Goal: Task Accomplishment & Management: Complete application form

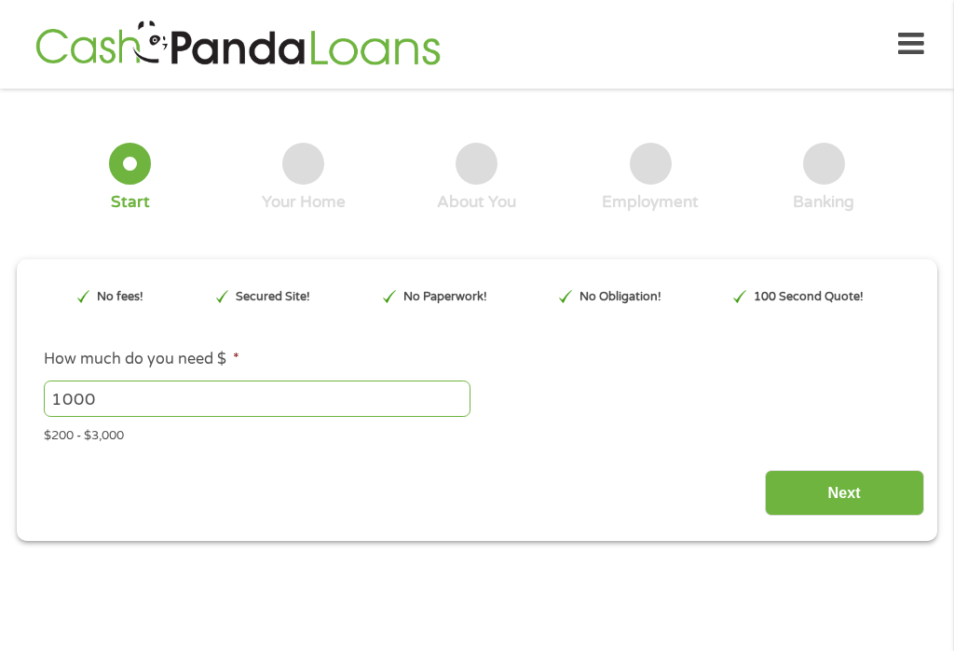
type input "Cj0KCQjw3OjGBhDYARIsADd-uX7tfMNEyfhAaPzGDTGv6xgR9LqkTdx6lqIqDGXmLU1-fwrRqNkS3do…"
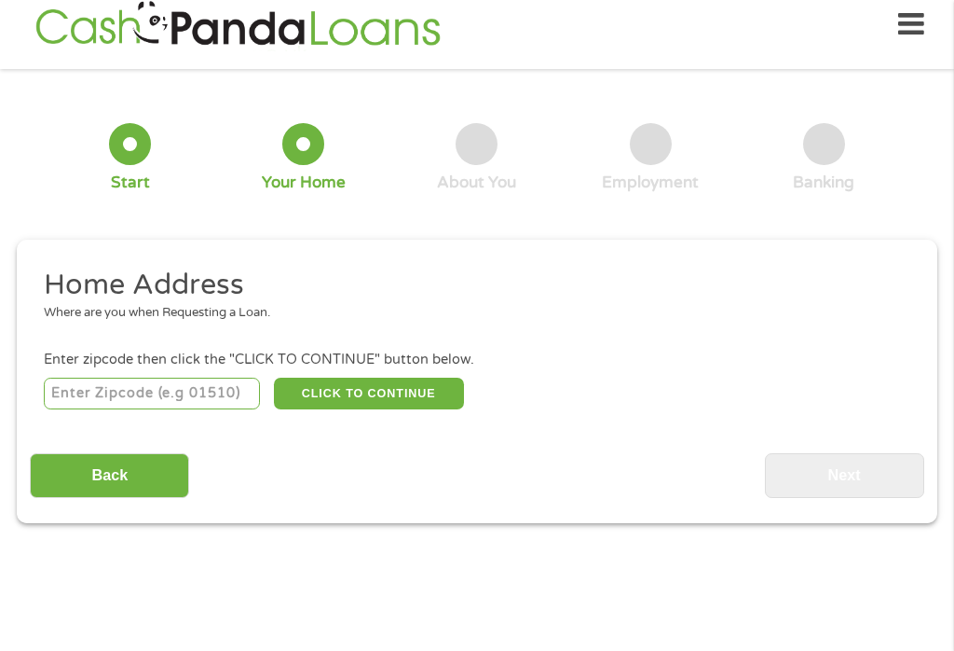
scroll to position [7, 0]
click at [157, 389] on input "number" at bounding box center [152, 393] width 217 height 32
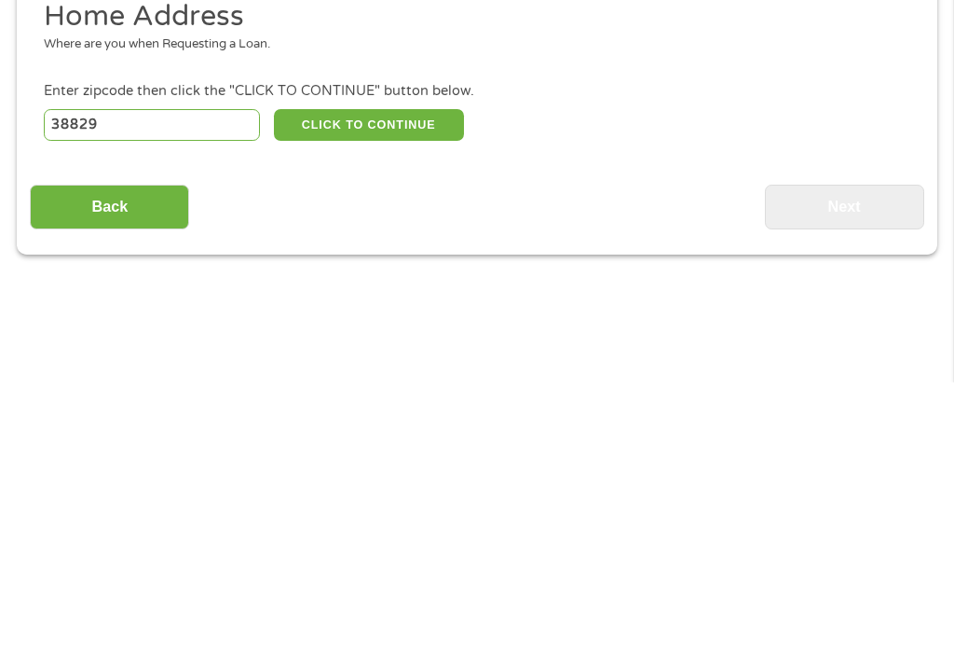
type input "38829"
click at [363, 377] on button "CLICK TO CONTINUE" at bounding box center [369, 393] width 190 height 32
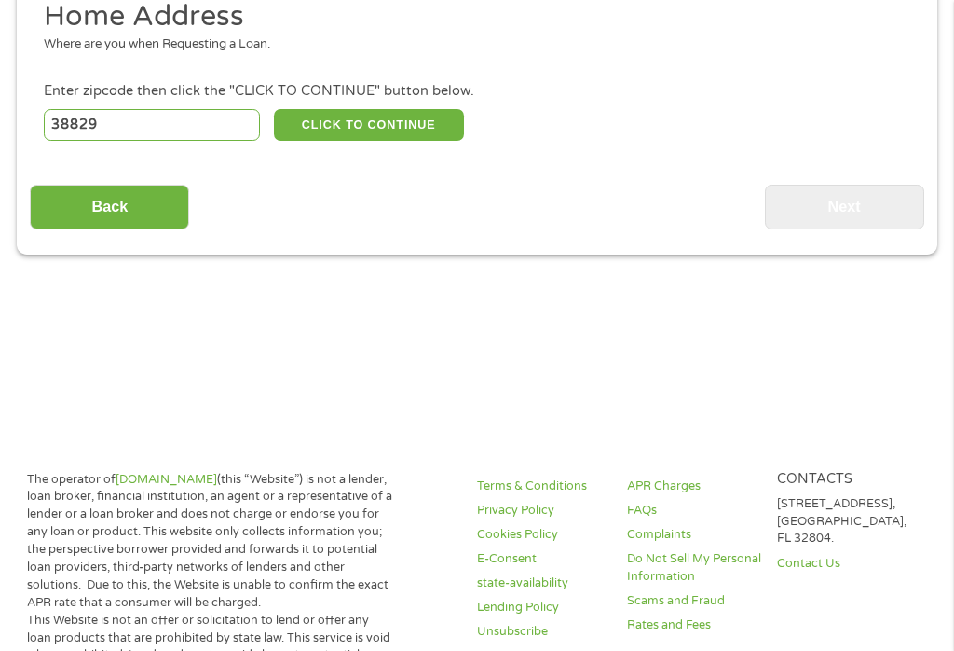
type input "38829"
type input "[GEOGRAPHIC_DATA]"
select select "[US_STATE]"
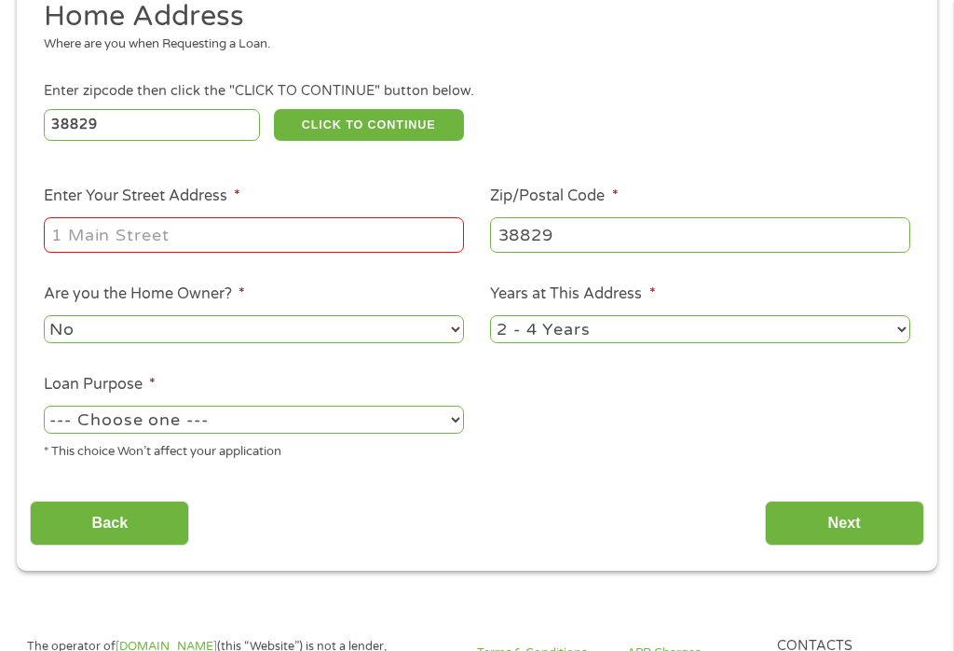
click at [223, 237] on input "Enter Your Street Address *" at bounding box center [254, 234] width 420 height 35
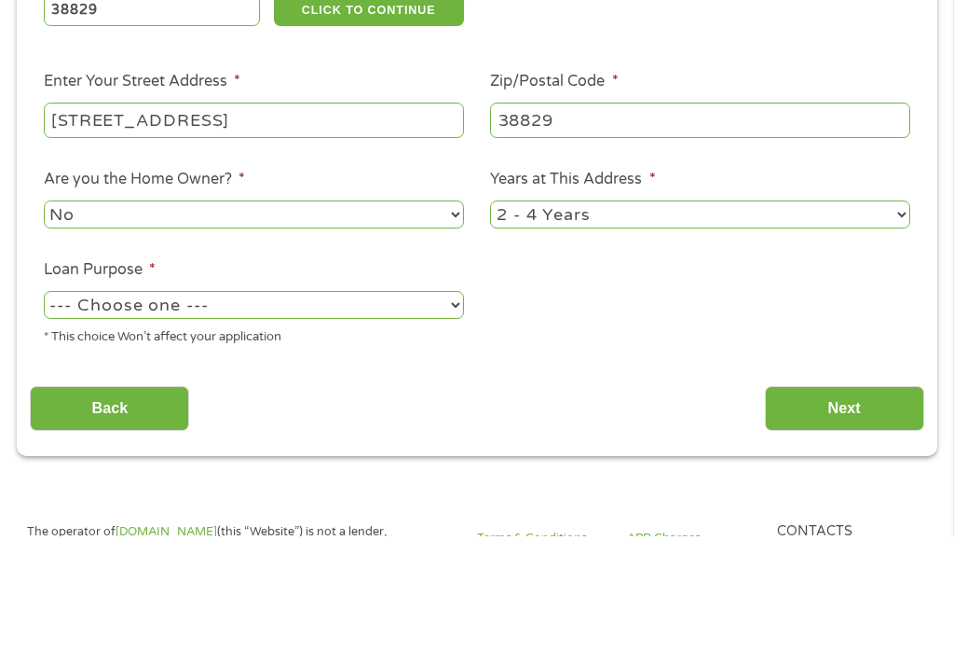
type input "[STREET_ADDRESS]"
click at [605, 315] on select "1 Year or less 1 - 2 Years 2 - 4 Years Over 4 Years" at bounding box center [700, 328] width 420 height 27
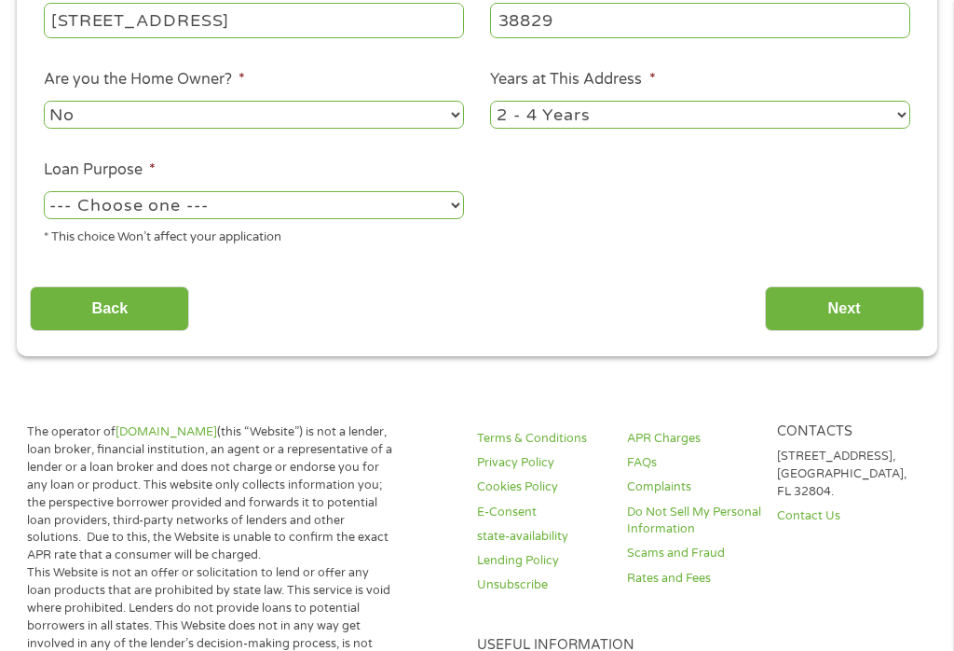
select select "12months"
click at [461, 218] on select "--- Choose one --- Pay Bills Debt Consolidation Home Improvement Major Purchase…" at bounding box center [254, 204] width 420 height 27
select select "shorttermcash"
click at [845, 323] on input "Next" at bounding box center [844, 309] width 159 height 46
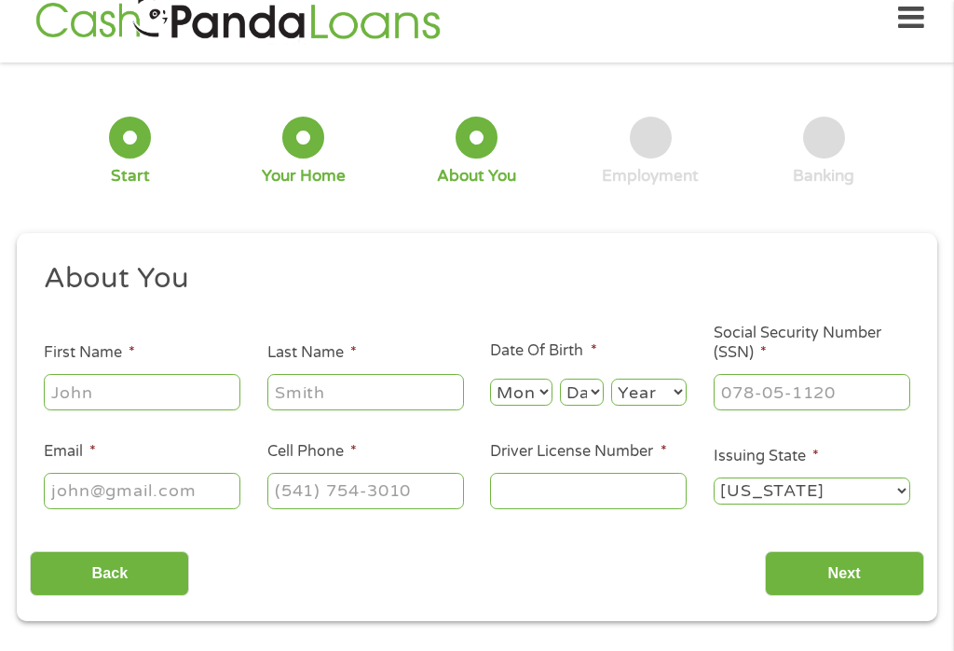
scroll to position [20, 0]
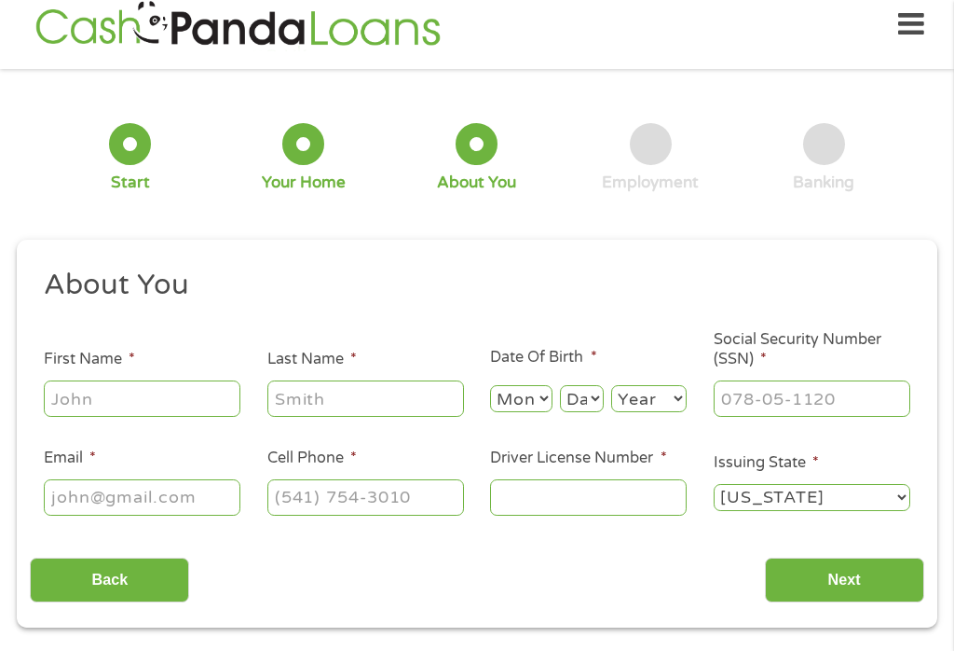
click at [104, 411] on input "First Name *" at bounding box center [142, 397] width 197 height 35
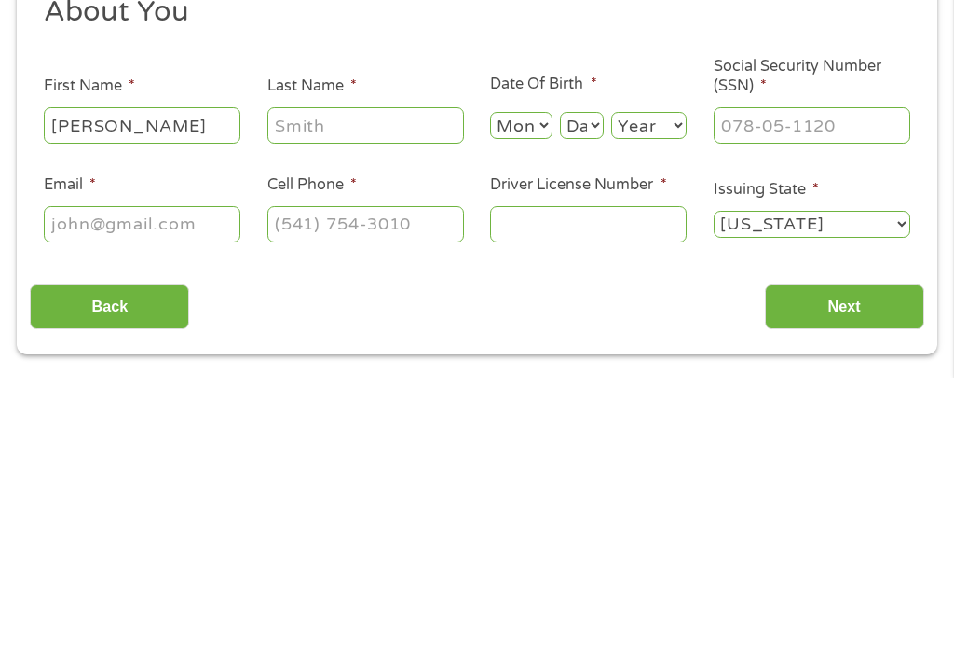
type input "[PERSON_NAME]"
click at [371, 380] on input "Last Name *" at bounding box center [365, 397] width 197 height 35
type input "[PERSON_NAME]"
click at [532, 385] on select "Month 1 2 3 4 5 6 7 8 9 10 11 12" at bounding box center [521, 398] width 62 height 27
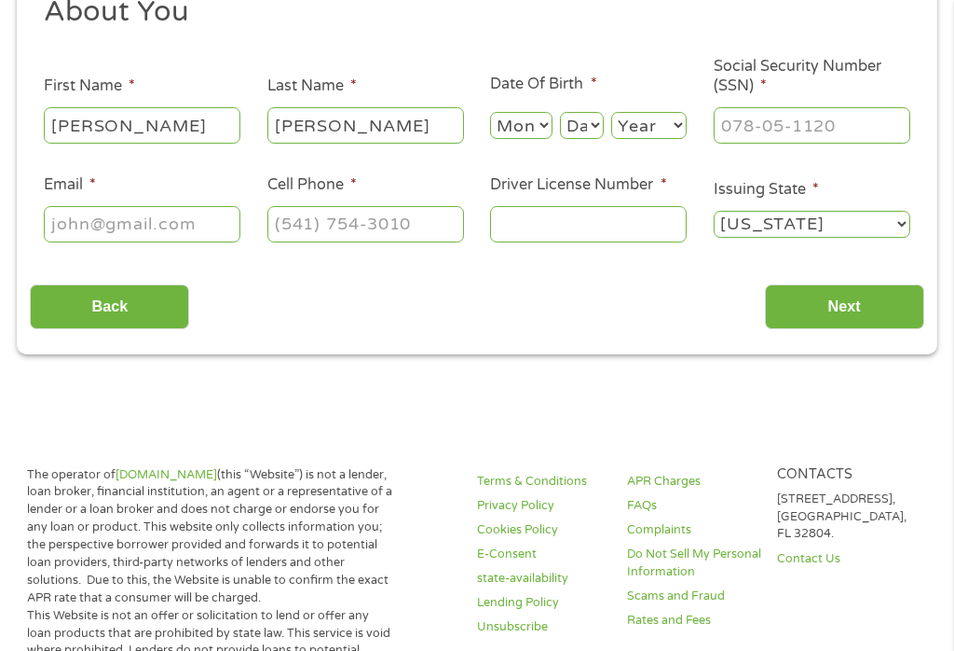
select select "1"
click at [585, 125] on select "Day 1 2 3 4 5 6 7 8 9 10 11 12 13 14 15 16 17 18 19 20 21 22 23 24 25 26 27 28 …" at bounding box center [582, 125] width 44 height 27
select select "22"
click at [651, 130] on select "Year [DATE] 2006 2005 2004 2003 2002 2001 2000 1999 1998 1997 1996 1995 1994 19…" at bounding box center [648, 125] width 75 height 27
select select "1969"
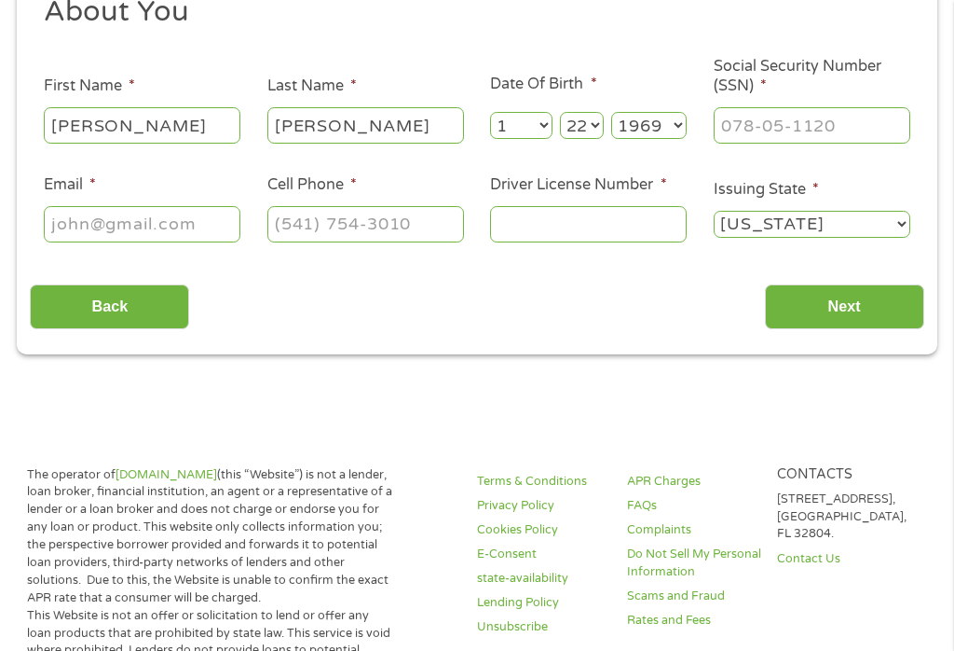
click at [794, 124] on input "Social Security Number (SSN) *" at bounding box center [812, 124] width 197 height 35
type input "529-29-9649"
click at [195, 240] on input "Email *" at bounding box center [142, 223] width 197 height 35
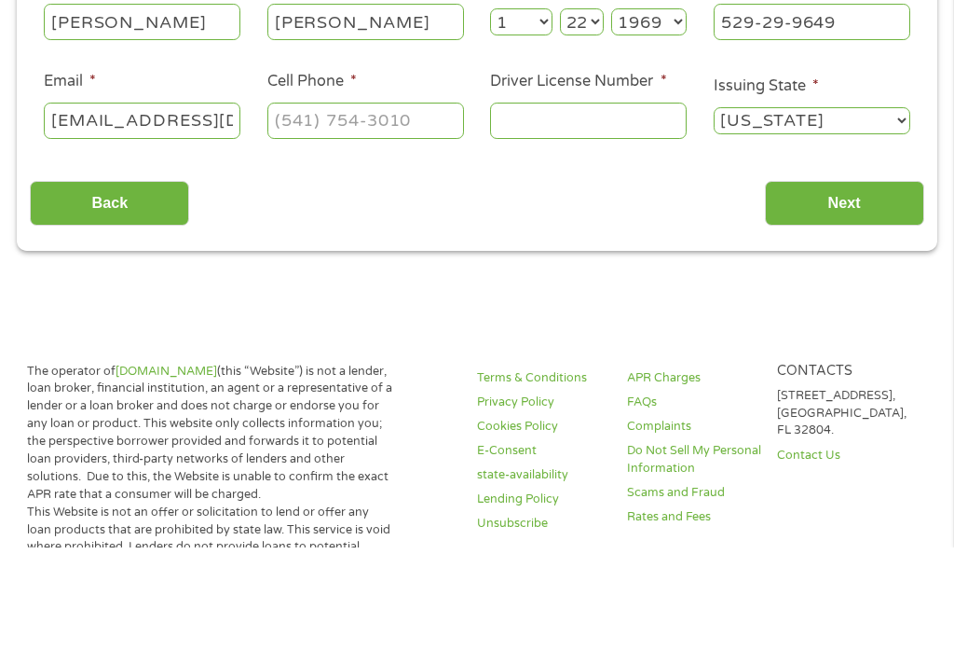
type input "[EMAIL_ADDRESS][DOMAIN_NAME]"
click at [436, 206] on input "Cell Phone *" at bounding box center [365, 223] width 197 height 35
type input "[PHONE_NUMBER]"
click at [556, 206] on input "Driver License Number *" at bounding box center [588, 223] width 197 height 35
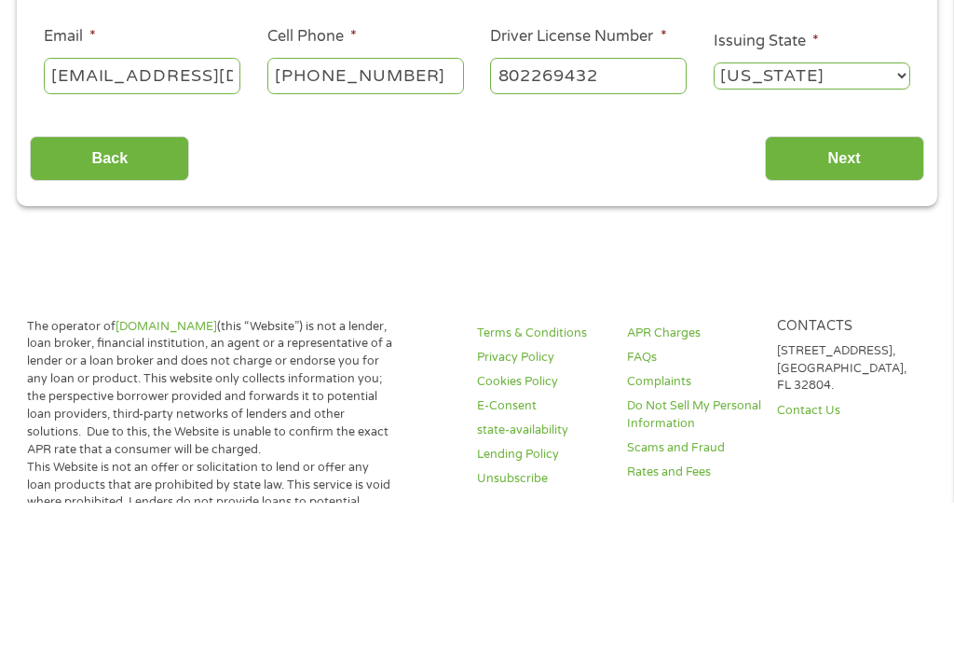
type input "802269432"
click at [850, 284] on input "Next" at bounding box center [844, 307] width 159 height 46
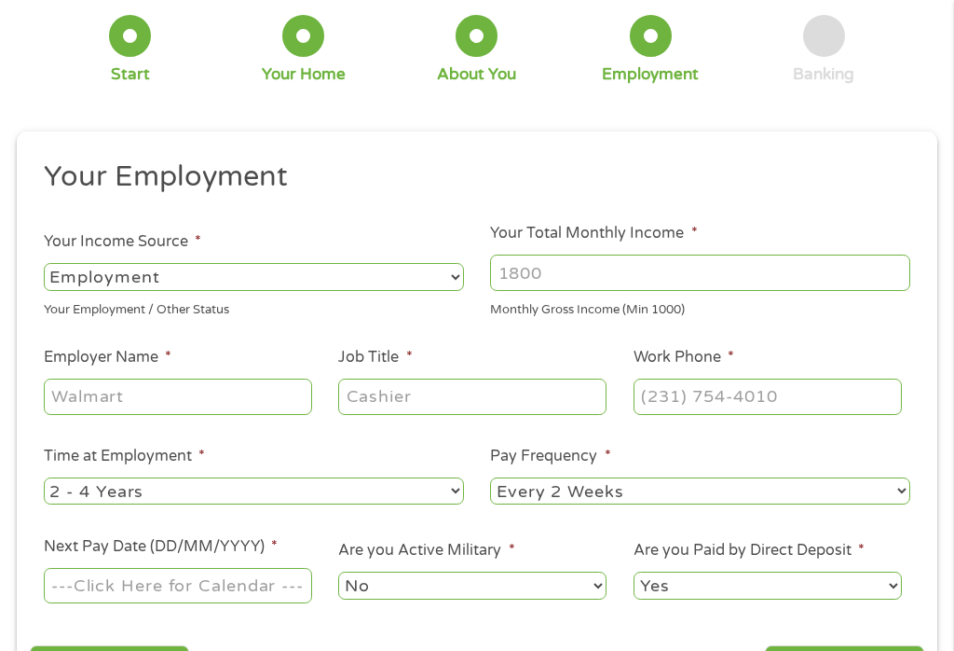
scroll to position [20, 0]
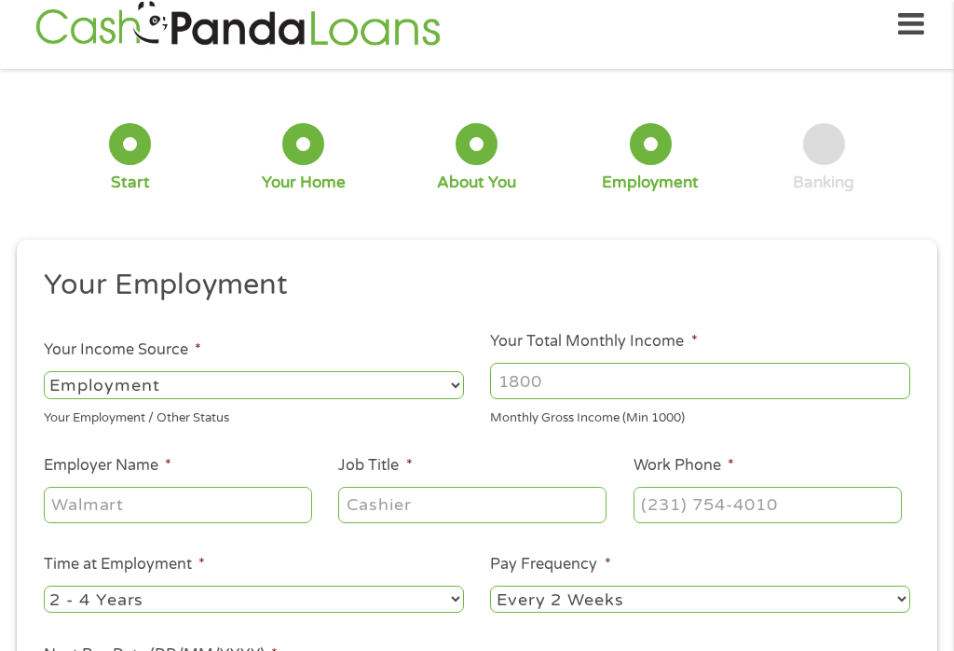
click at [460, 398] on select "--- Choose one --- Employment [DEMOGRAPHIC_DATA] Benefits" at bounding box center [254, 384] width 420 height 27
select select "benefits"
type input "Other"
type input "[PHONE_NUMBER]"
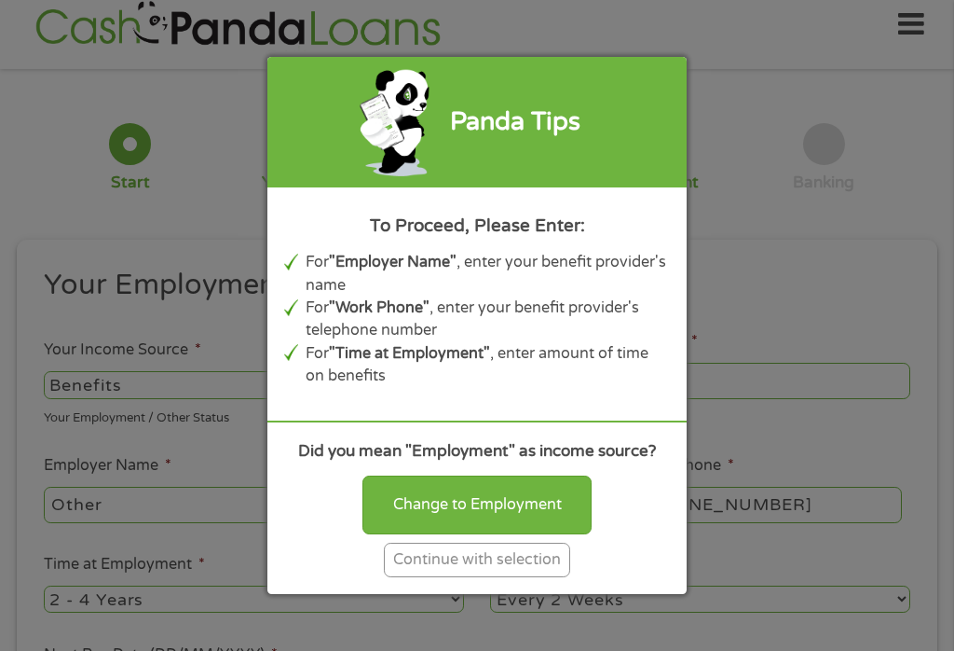
click at [492, 577] on div "Continue with selection" at bounding box center [477, 559] width 186 height 34
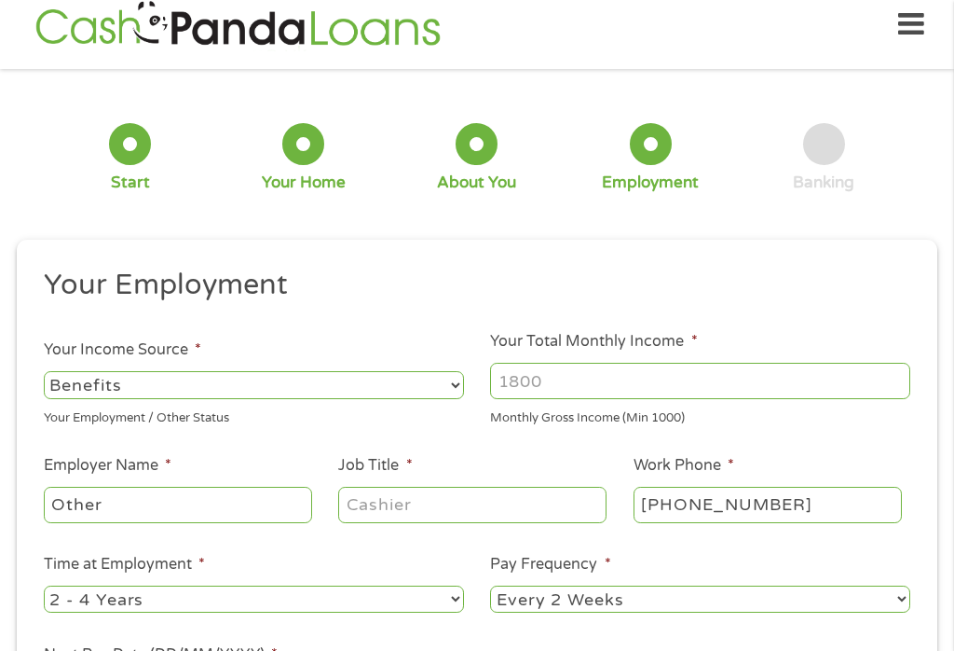
click at [566, 382] on input "Your Total Monthly Income *" at bounding box center [700, 380] width 420 height 35
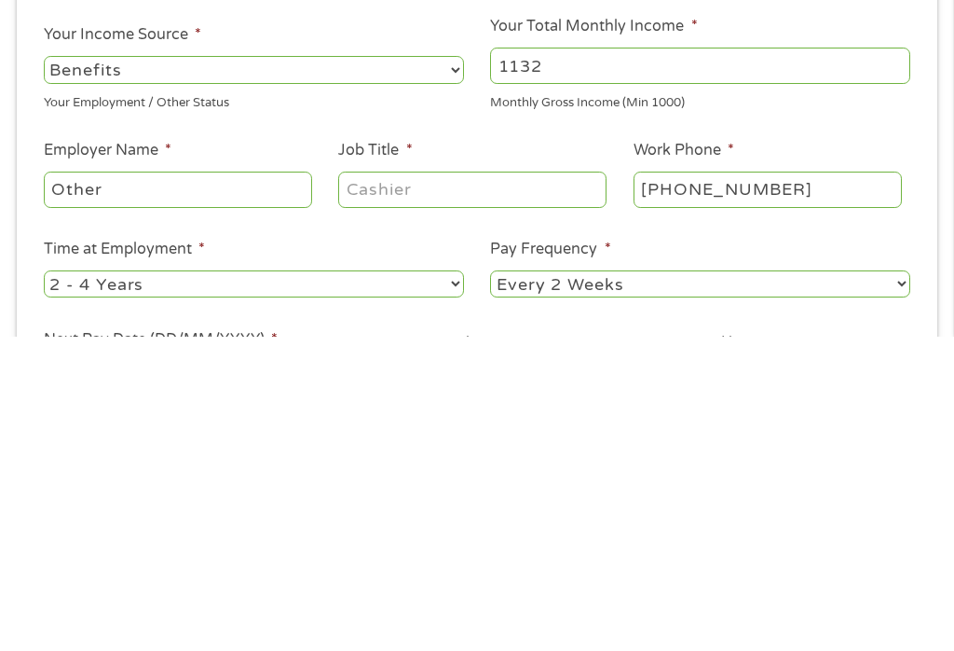
type input "1132"
click at [439, 487] on input "Job Title *" at bounding box center [472, 504] width 268 height 35
type input "None"
click at [806, 487] on input "[PHONE_NUMBER]" at bounding box center [768, 504] width 268 height 35
type input "[PHONE_NUMBER]"
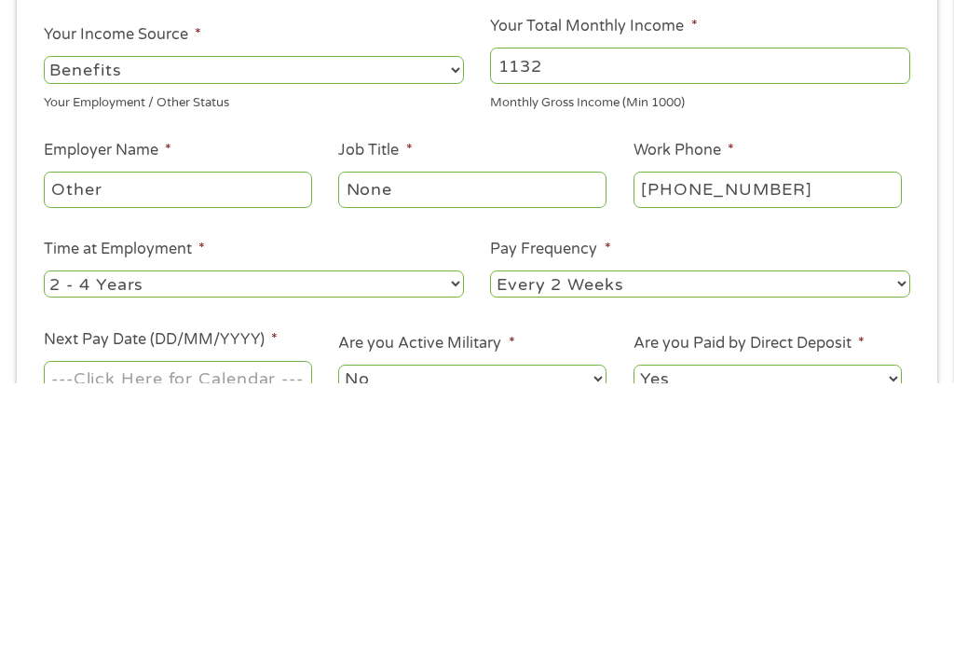
scroll to position [66, 0]
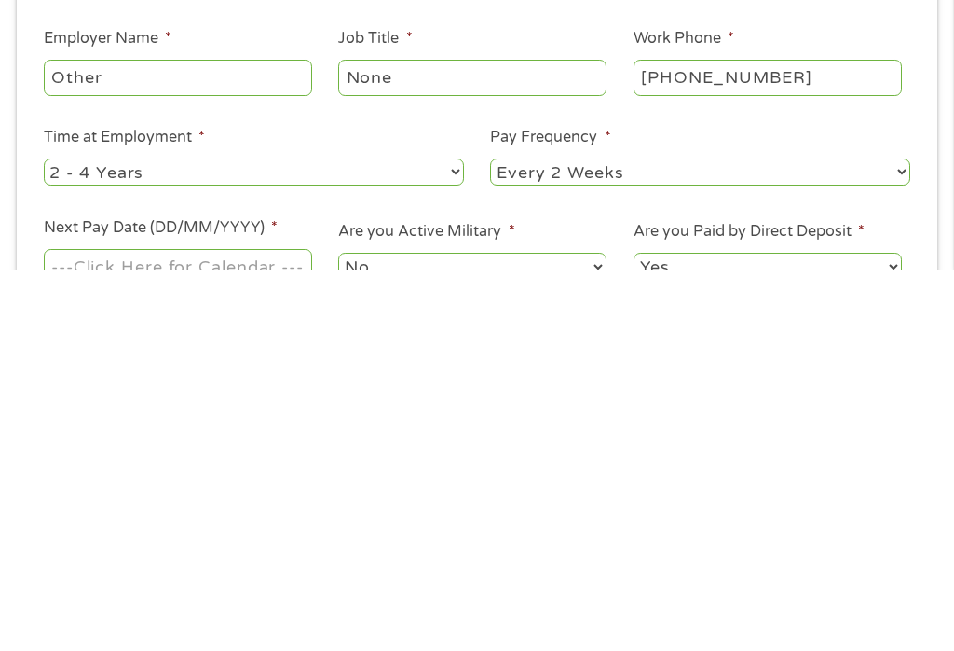
click at [448, 539] on select "--- Choose one --- 1 Year or less 1 - 2 Years 2 - 4 Years Over 4 Years" at bounding box center [254, 552] width 420 height 27
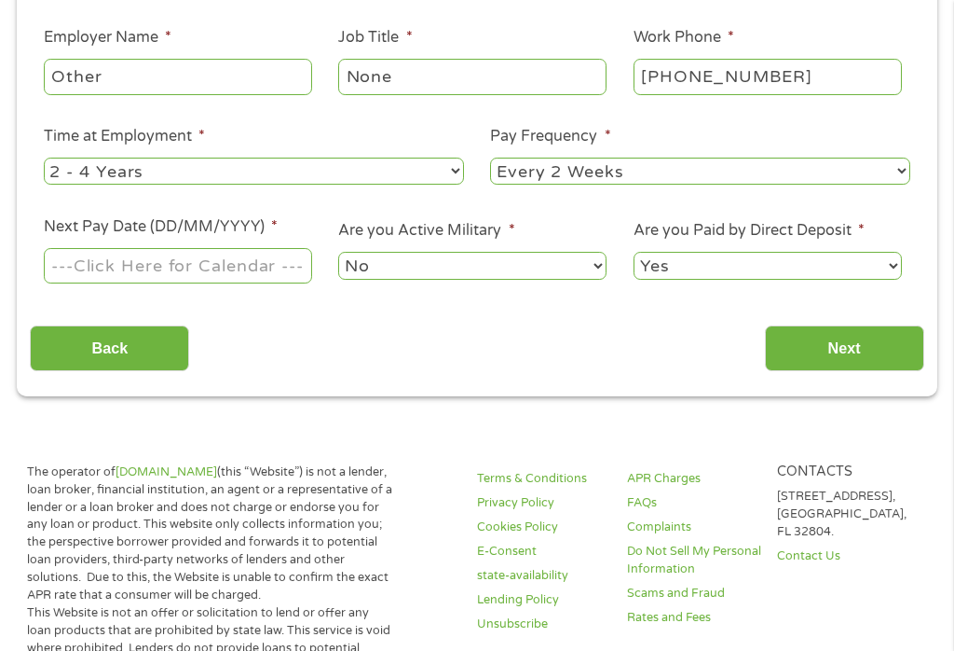
select select "60months"
click at [630, 178] on select "--- Choose one --- Every 2 Weeks Every Week Monthly Semi-Monthly" at bounding box center [700, 171] width 420 height 27
select select "monthly"
click at [236, 283] on input "Next Pay Date (DD/MM/YYYY) *" at bounding box center [178, 265] width 268 height 35
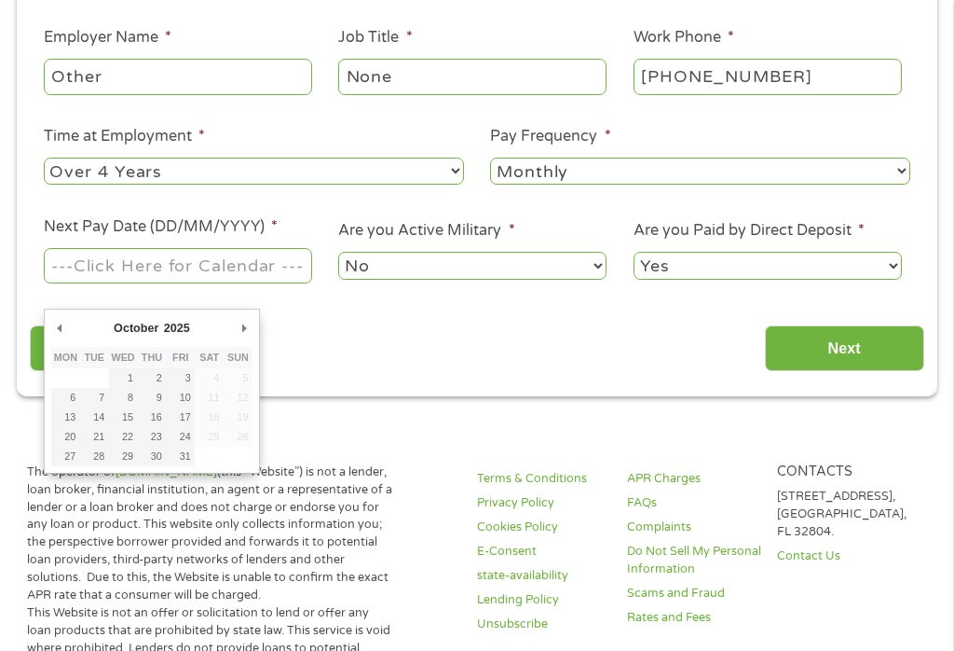
type input "[DATE]"
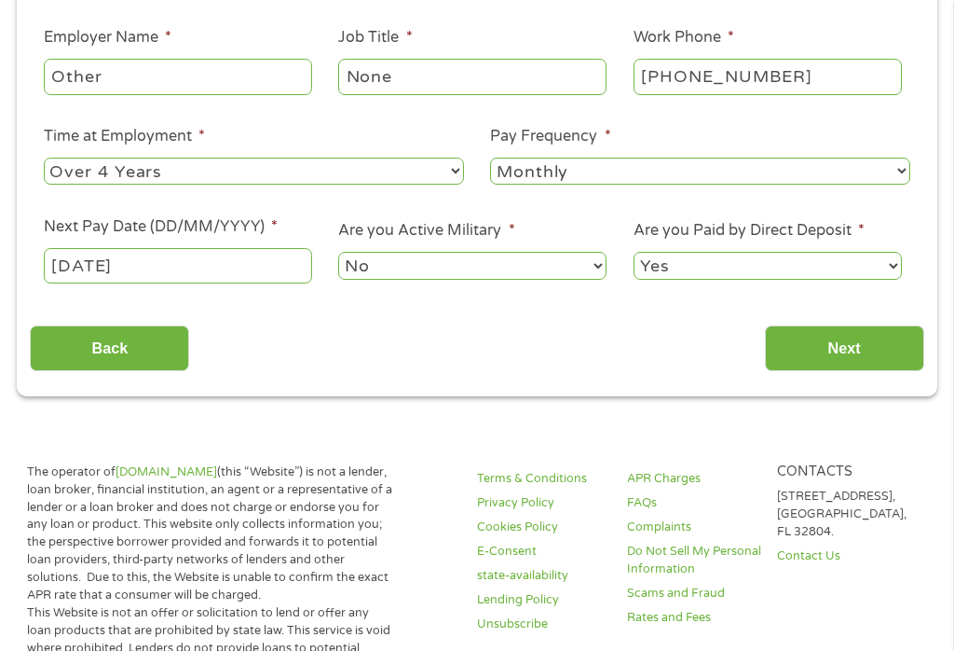
click at [840, 371] on input "Next" at bounding box center [844, 348] width 159 height 46
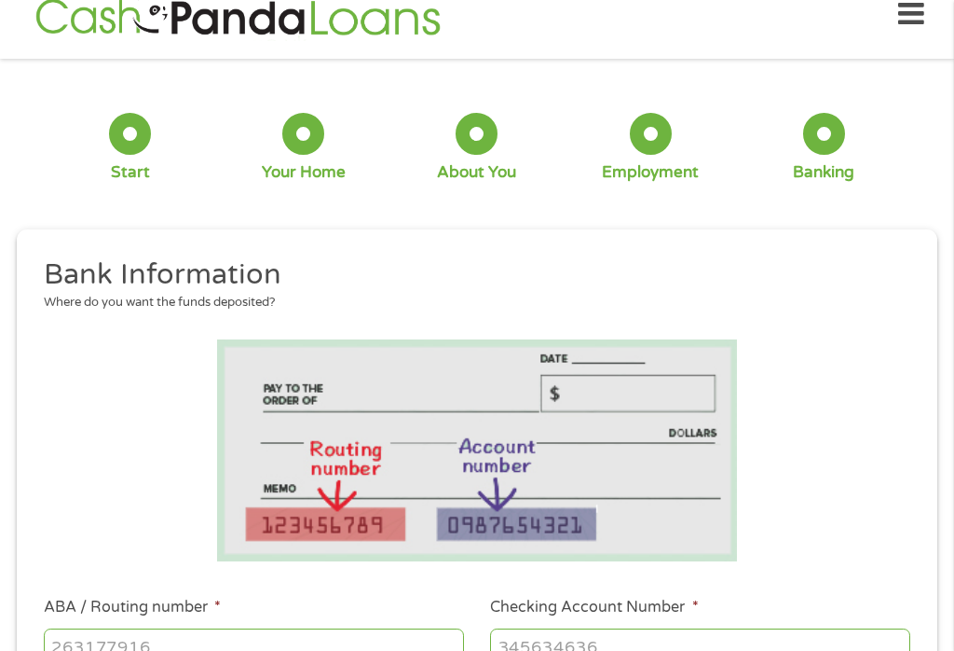
scroll to position [20, 0]
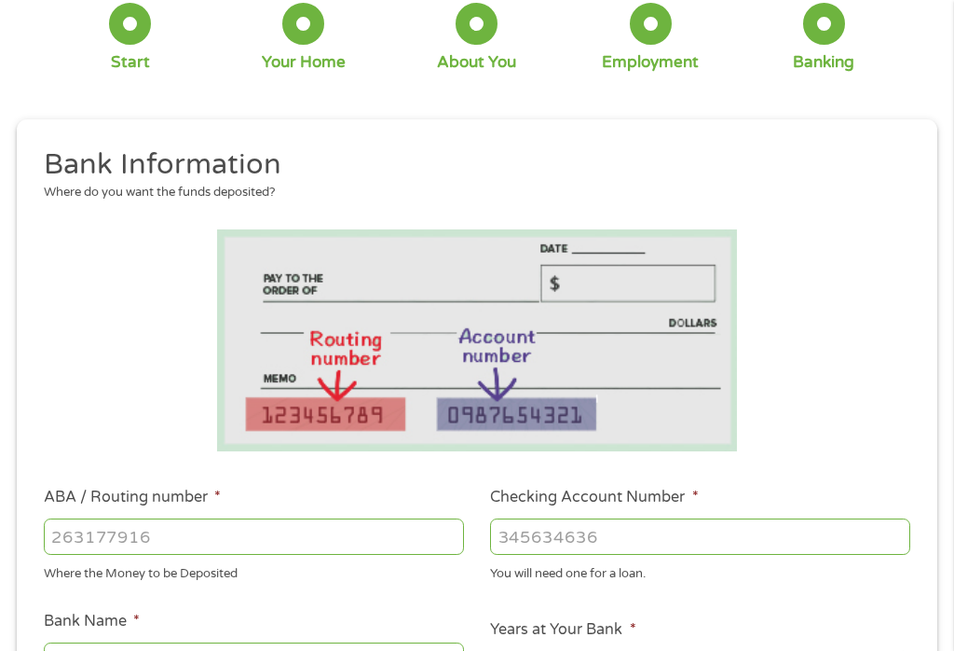
click at [188, 530] on input "ABA / Routing number *" at bounding box center [254, 535] width 420 height 35
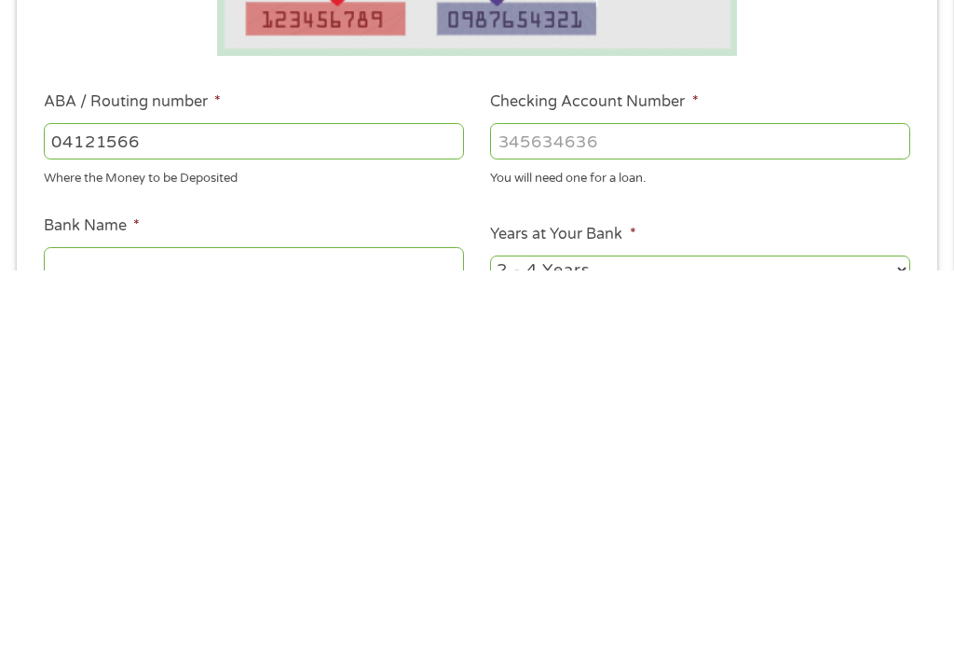
type input "041215663"
type input "[PERSON_NAME] BANK"
type input "041215663"
click at [642, 503] on input "Checking Account Number *" at bounding box center [700, 520] width 420 height 35
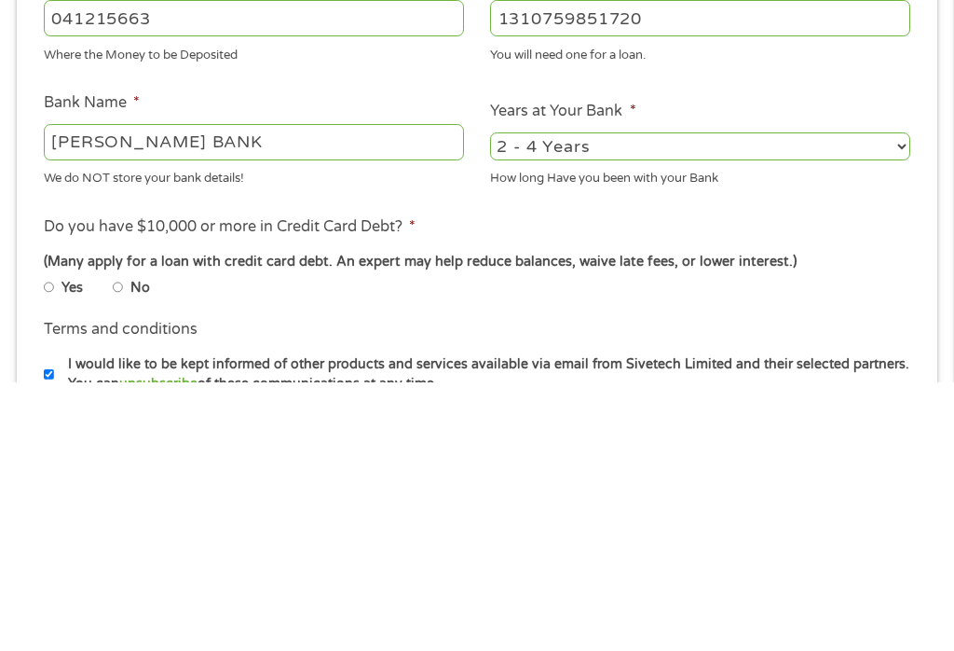
scroll to position [391, 0]
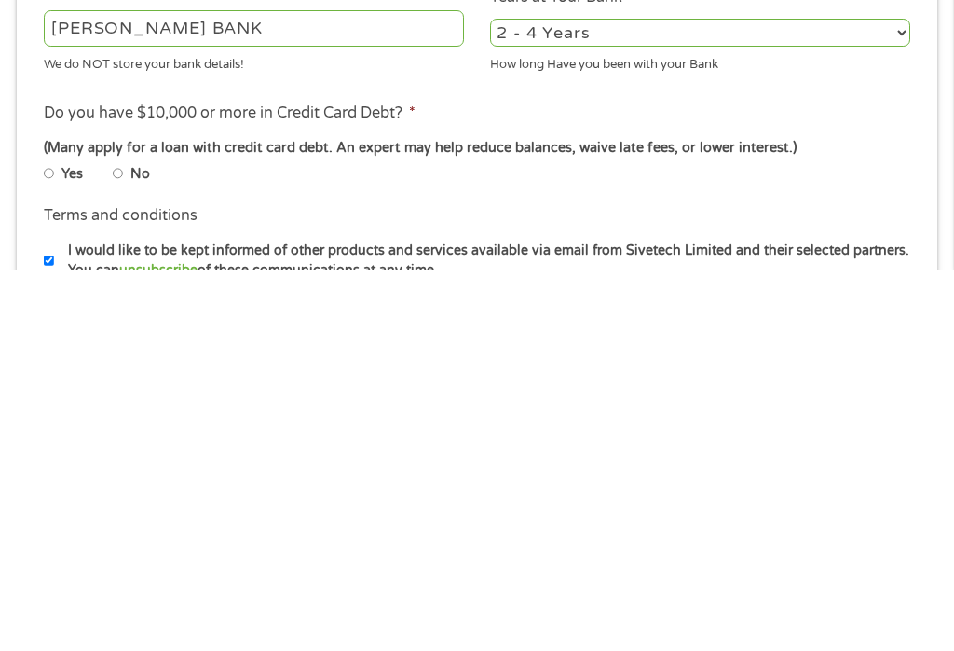
type input "1310759851720"
click at [124, 548] on input "No" at bounding box center [118, 553] width 11 height 11
radio input "true"
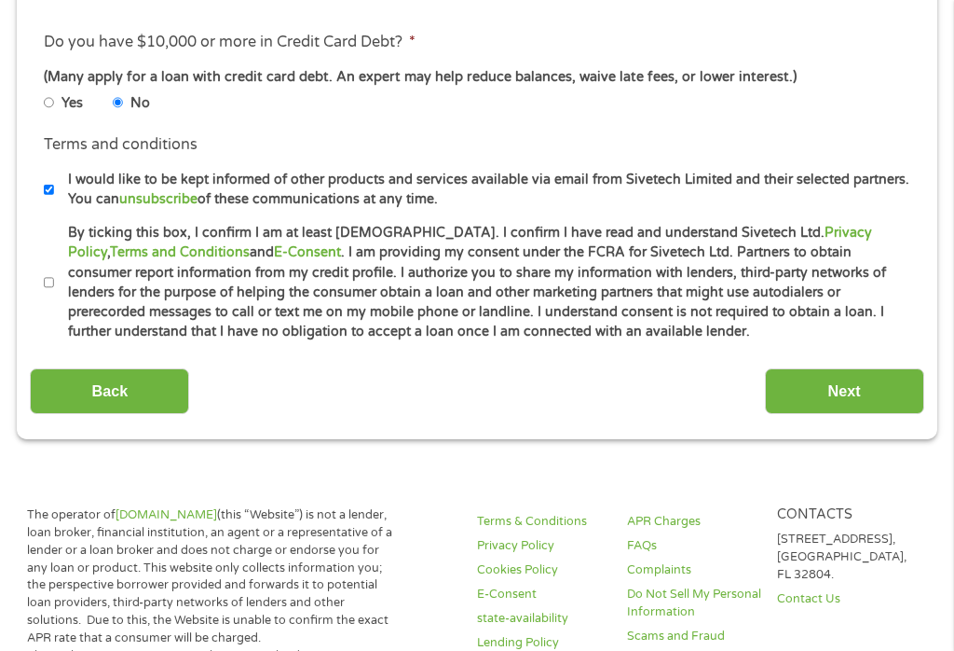
scroll to position [853, 0]
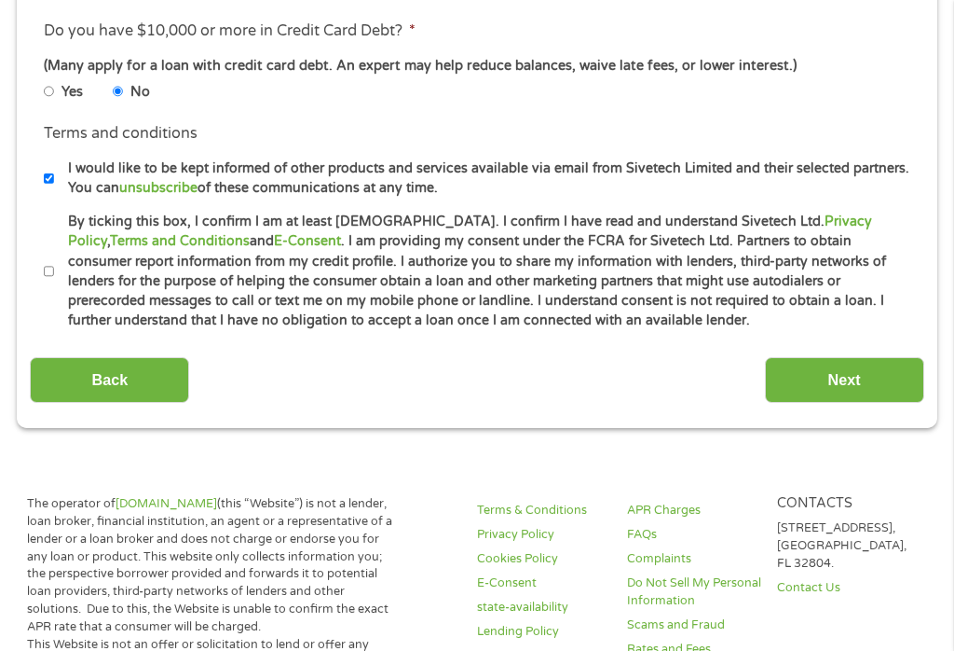
click at [51, 278] on input "By ticking this box, I confirm I am at least [DEMOGRAPHIC_DATA]. I confirm I ha…" at bounding box center [49, 272] width 11 height 11
checkbox input "true"
click at [831, 403] on input "Next" at bounding box center [844, 380] width 159 height 46
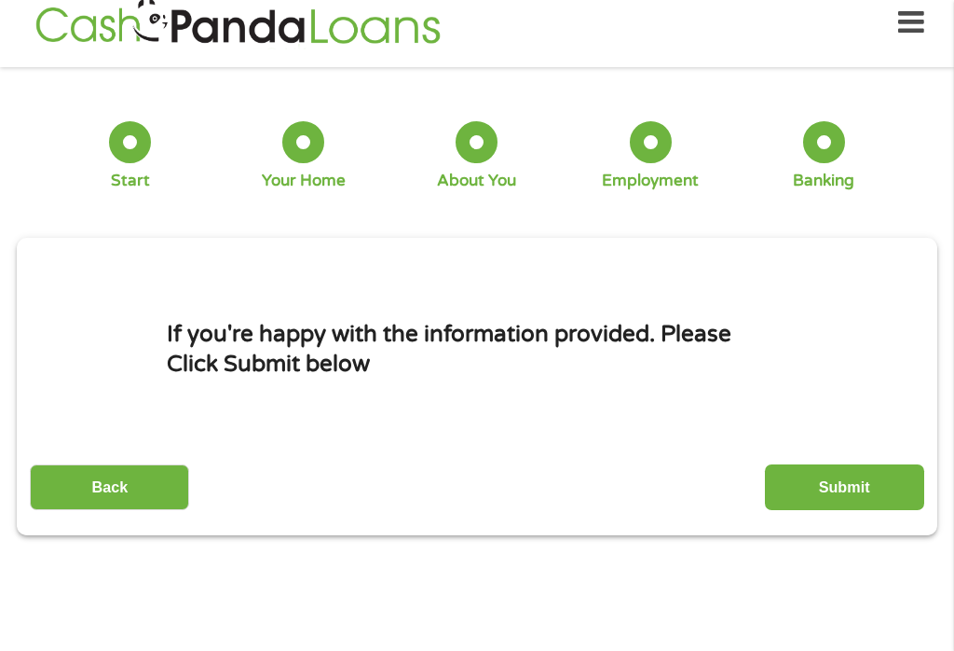
scroll to position [20, 0]
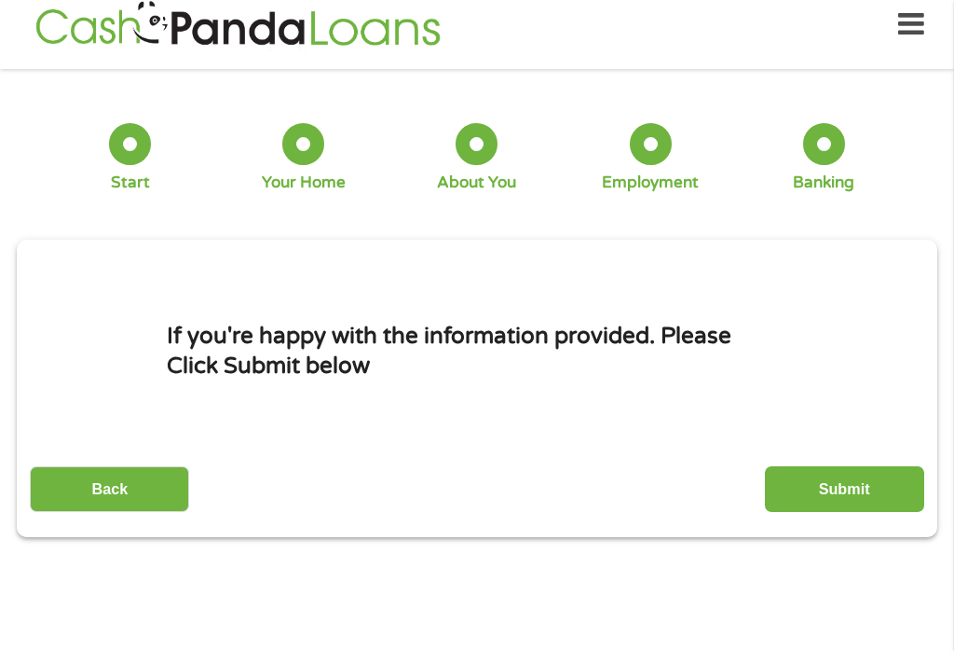
click at [857, 505] on input "Submit" at bounding box center [844, 489] width 159 height 46
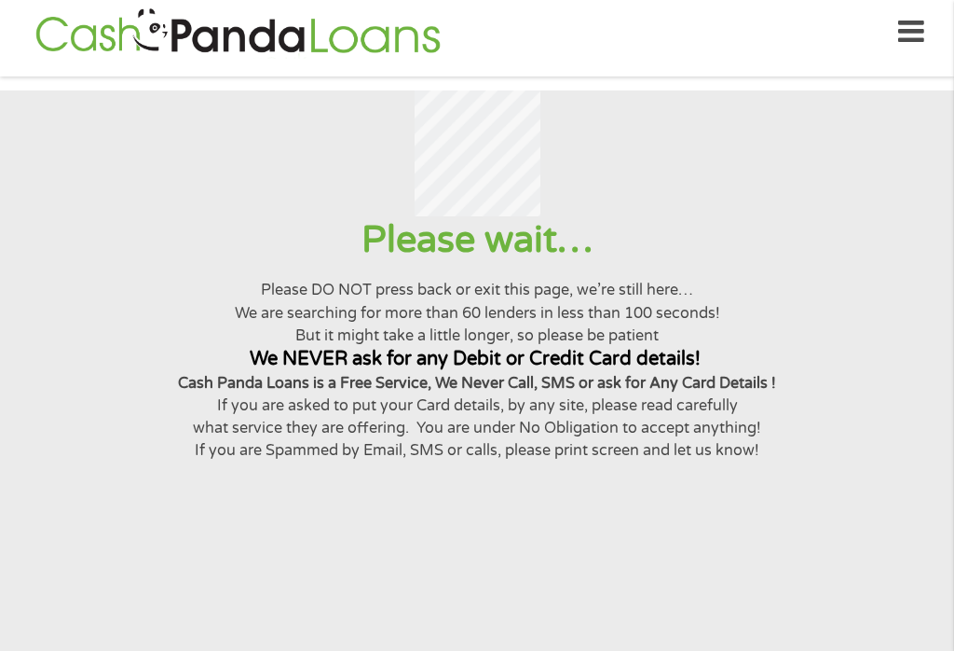
scroll to position [0, 0]
